Goal: Transaction & Acquisition: Purchase product/service

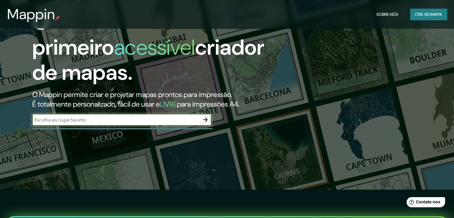
scroll to position [30, 0]
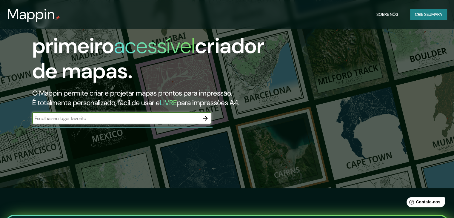
click at [88, 120] on input "text" at bounding box center [115, 118] width 167 height 7
click at [420, 14] on font "Crie seu" at bounding box center [423, 14] width 16 height 5
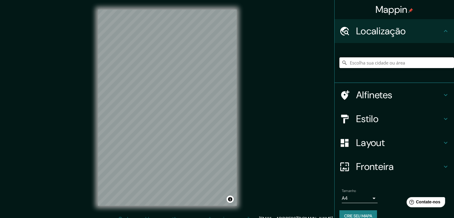
click at [358, 65] on input "Escolha sua cidade ou área" at bounding box center [397, 62] width 115 height 11
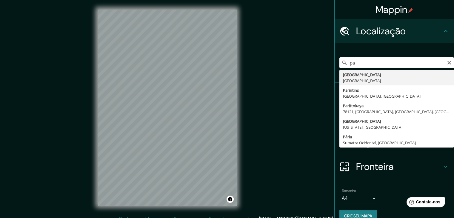
type input "p"
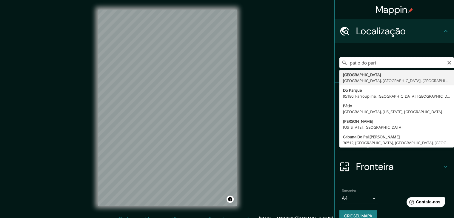
drag, startPoint x: 363, startPoint y: 62, endPoint x: 345, endPoint y: 65, distance: 17.5
click at [345, 65] on input "patio do pari" at bounding box center [397, 62] width 115 height 11
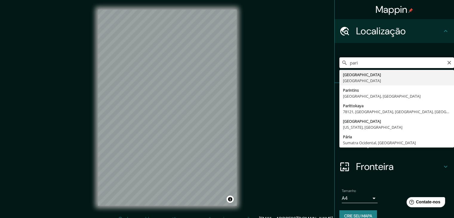
click at [356, 64] on input "pari" at bounding box center [397, 62] width 115 height 11
type input "p"
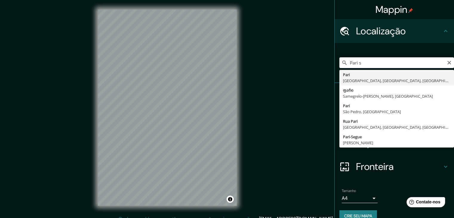
type input "Pari, [GEOGRAPHIC_DATA], [GEOGRAPHIC_DATA], [GEOGRAPHIC_DATA]"
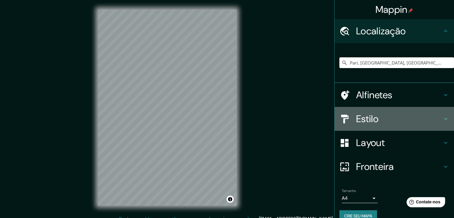
click at [367, 123] on font "Estilo" at bounding box center [367, 119] width 22 height 13
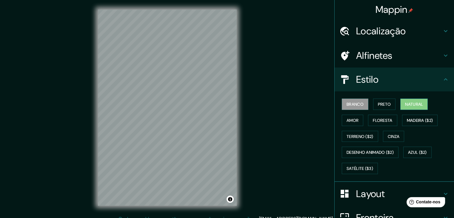
click at [408, 104] on font "Natural" at bounding box center [414, 104] width 18 height 5
click at [356, 119] on button "Amor" at bounding box center [353, 120] width 22 height 11
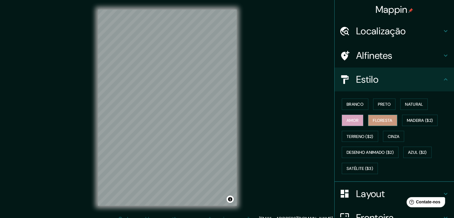
click at [373, 119] on font "Floresta" at bounding box center [382, 120] width 19 height 5
click at [407, 118] on font "Madeira ($2)" at bounding box center [420, 120] width 26 height 5
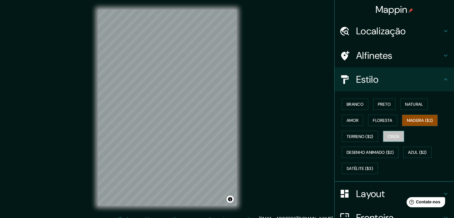
click at [398, 135] on button "Cinza" at bounding box center [394, 136] width 22 height 11
click at [342, 104] on button "Branco" at bounding box center [355, 104] width 27 height 11
